Goal: Task Accomplishment & Management: Manage account settings

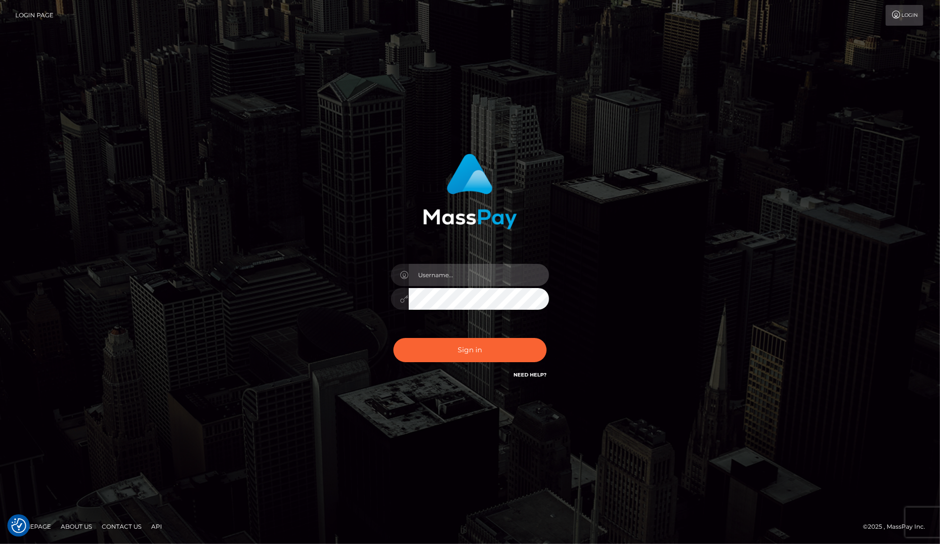
type input "dany baker boulanger"
click at [481, 274] on input "dany baker boulanger" at bounding box center [479, 275] width 140 height 22
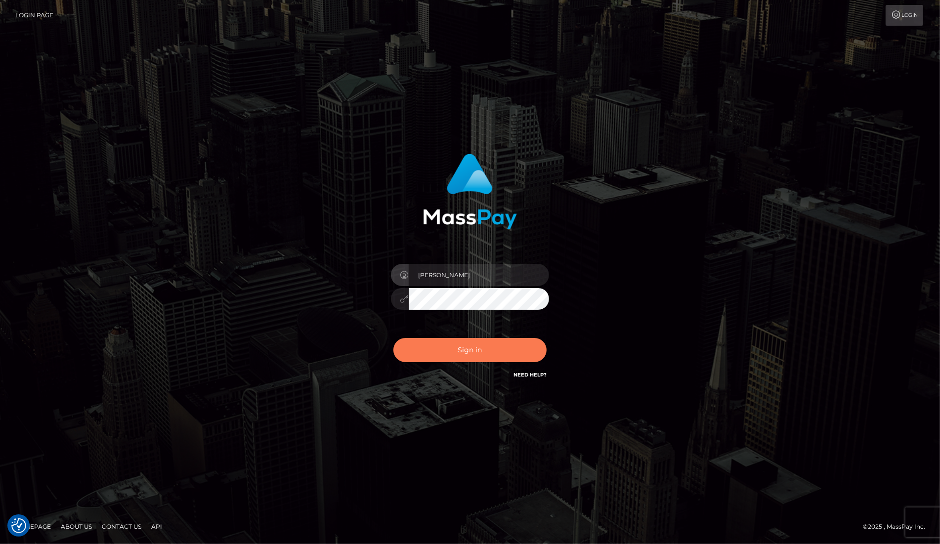
click at [490, 352] on button "Sign in" at bounding box center [469, 350] width 153 height 24
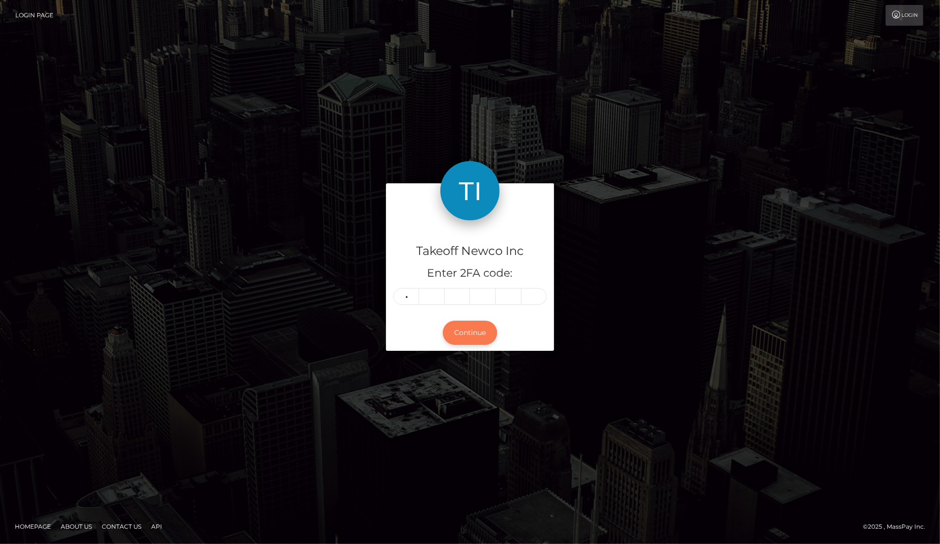
type input "6"
type input "7"
type input "1"
type input "2"
type input "4"
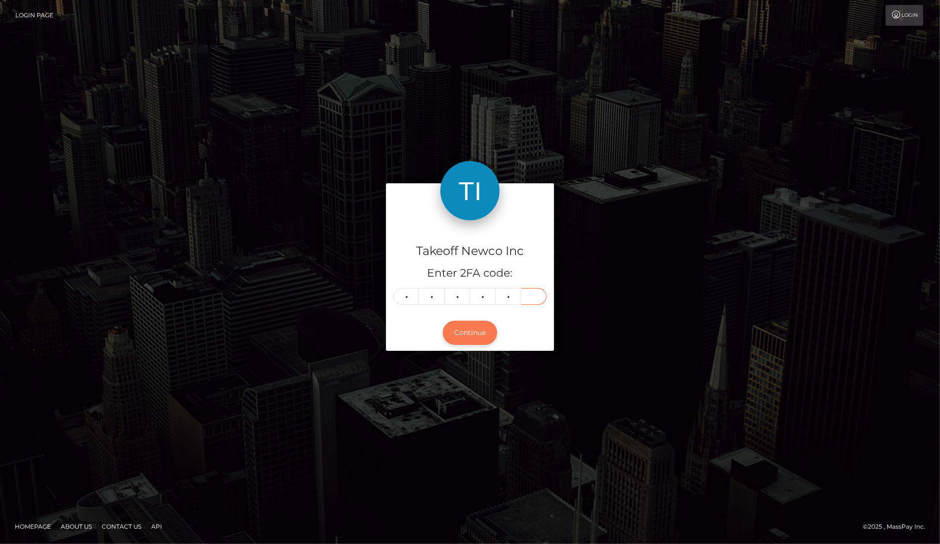
type input "6"
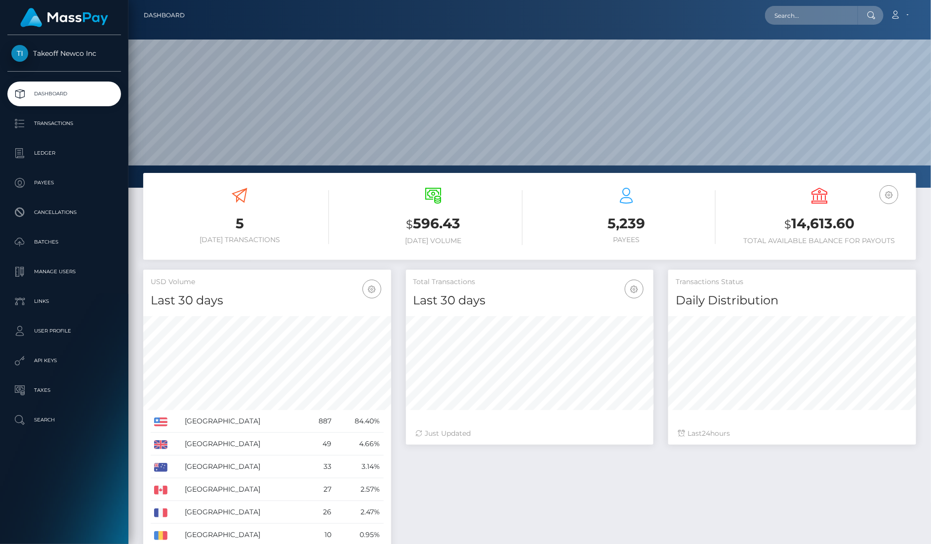
scroll to position [174, 248]
click at [827, 13] on input "text" at bounding box center [811, 15] width 93 height 19
paste input "r70glWnTDLhFsJT7c6Tpd00tGRx2"
type input "r70glWnTDLhFsJT7c6Tpd00tGRx2"
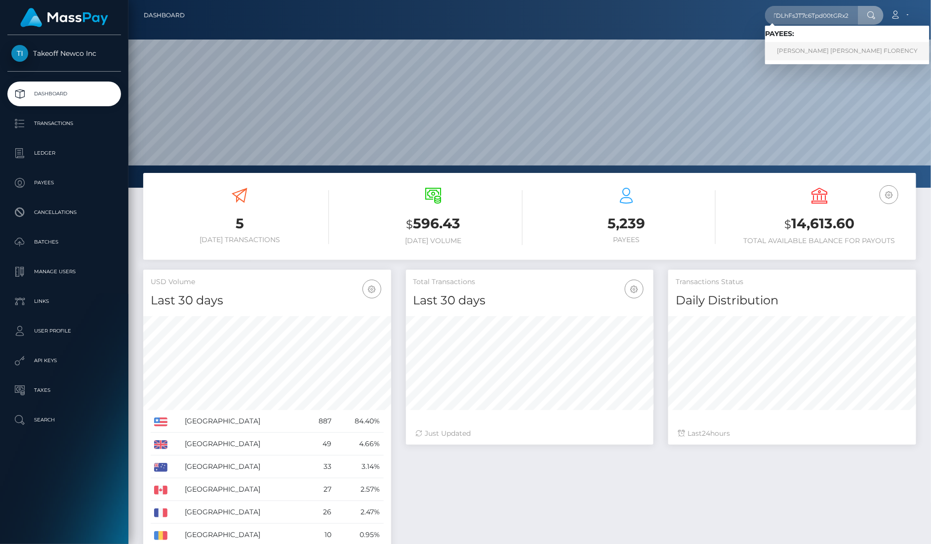
click at [802, 46] on link "MARIE BELINDA FLORENCY" at bounding box center [847, 51] width 165 height 18
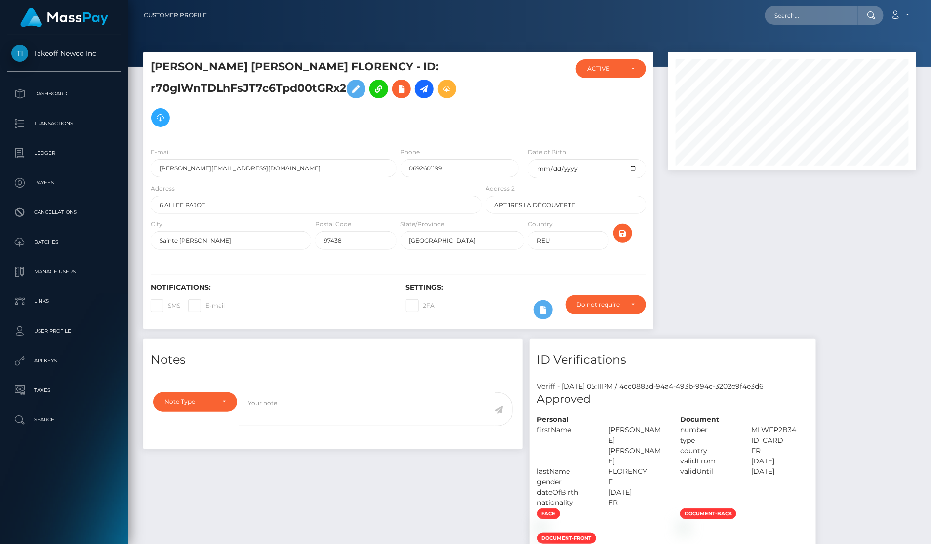
scroll to position [119, 248]
drag, startPoint x: 414, startPoint y: 138, endPoint x: 458, endPoint y: 139, distance: 44.0
click at [458, 159] on input "0692601199" at bounding box center [460, 168] width 118 height 18
paste input "9"
type input "0692901199"
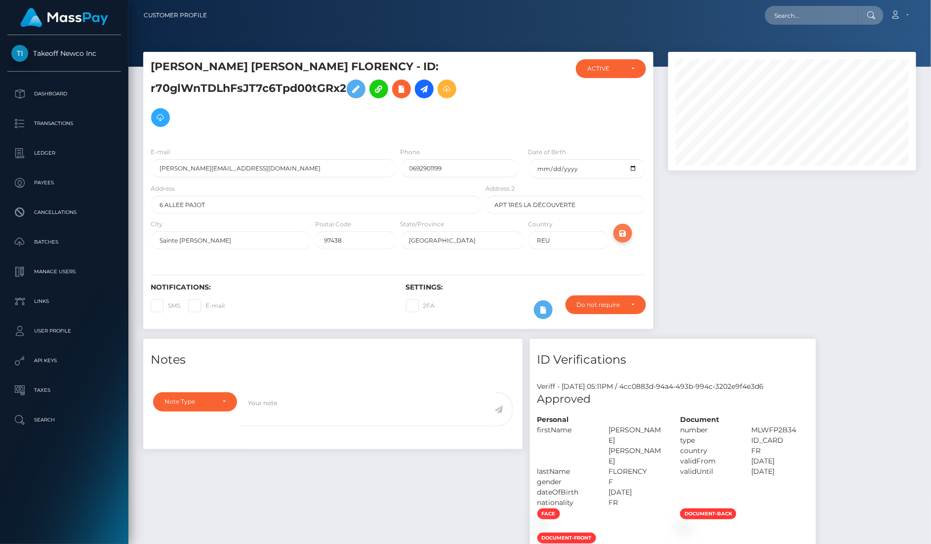
click at [622, 227] on icon "submit" at bounding box center [623, 233] width 12 height 12
